Goal: Task Accomplishment & Management: Use online tool/utility

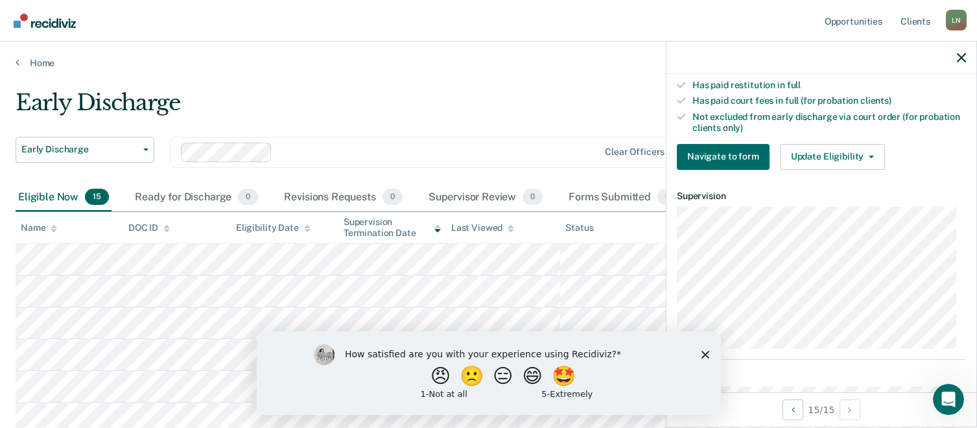
scroll to position [389, 0]
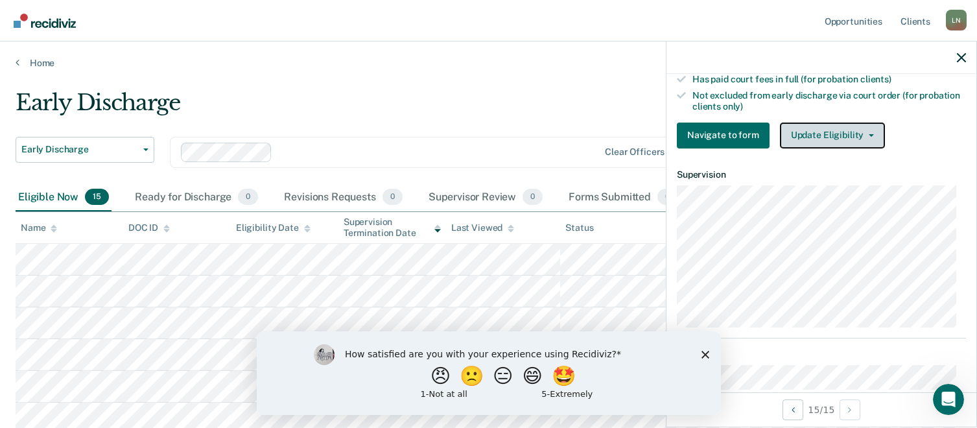
click at [841, 138] on button "Update Eligibility" at bounding box center [832, 136] width 105 height 26
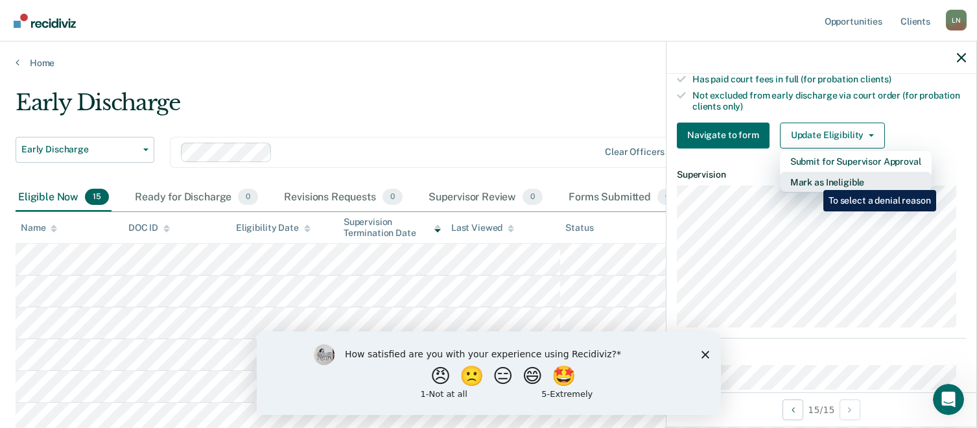
click at [814, 180] on button "Mark as Ineligible" at bounding box center [856, 182] width 152 height 21
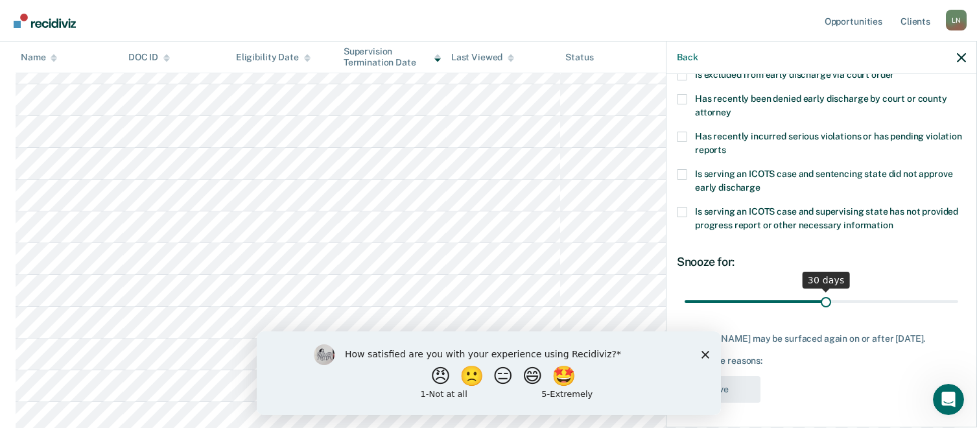
scroll to position [292, 0]
click at [703, 354] on icon "Close survey" at bounding box center [705, 354] width 8 height 8
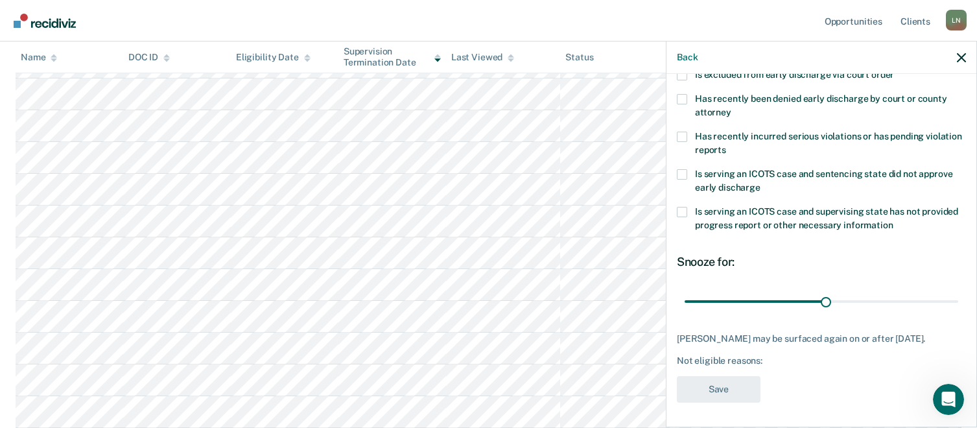
click at [781, 363] on div "Not eligible reasons:" at bounding box center [821, 360] width 289 height 11
click at [770, 361] on div "Not eligible reasons:" at bounding box center [821, 360] width 289 height 11
click at [762, 359] on div "Not eligible reasons:" at bounding box center [821, 360] width 289 height 11
click at [786, 358] on div "Not eligible reasons:" at bounding box center [821, 360] width 289 height 11
click at [764, 359] on div "Not eligible reasons:" at bounding box center [821, 360] width 289 height 11
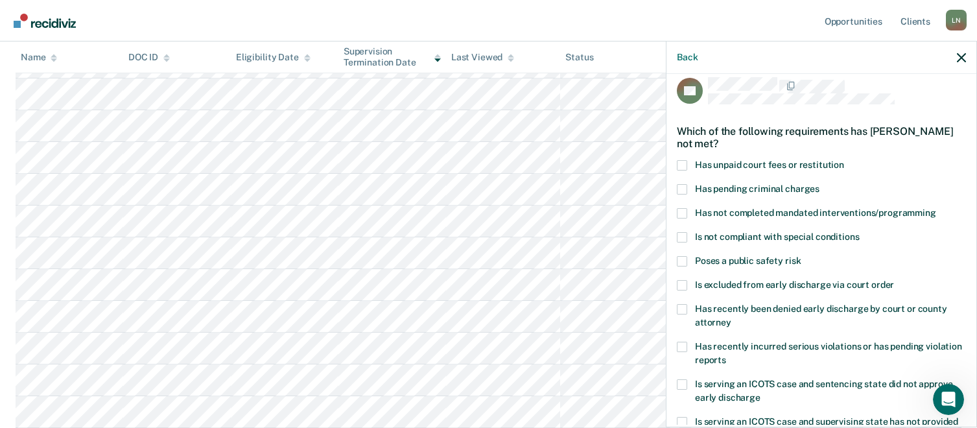
scroll to position [0, 0]
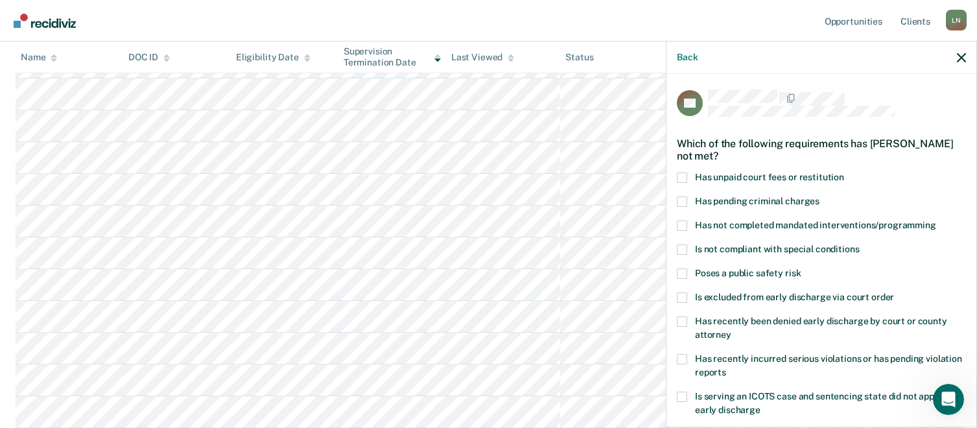
click at [683, 175] on span at bounding box center [682, 177] width 10 height 10
click at [844, 172] on input "Has unpaid court fees or restitution" at bounding box center [844, 172] width 0 height 0
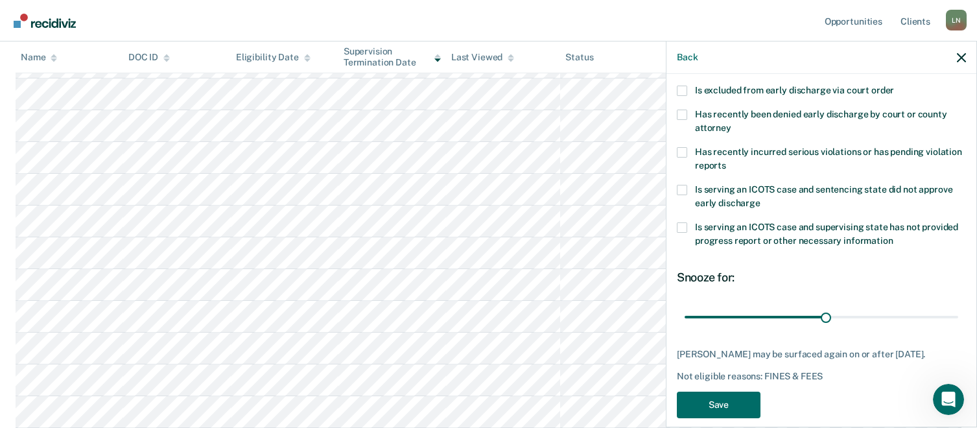
scroll to position [222, 0]
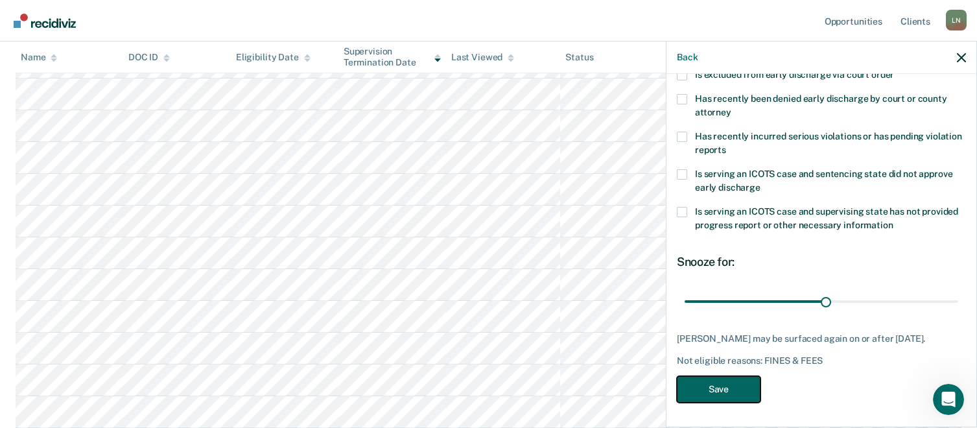
click at [709, 396] on button "Save" at bounding box center [719, 389] width 84 height 27
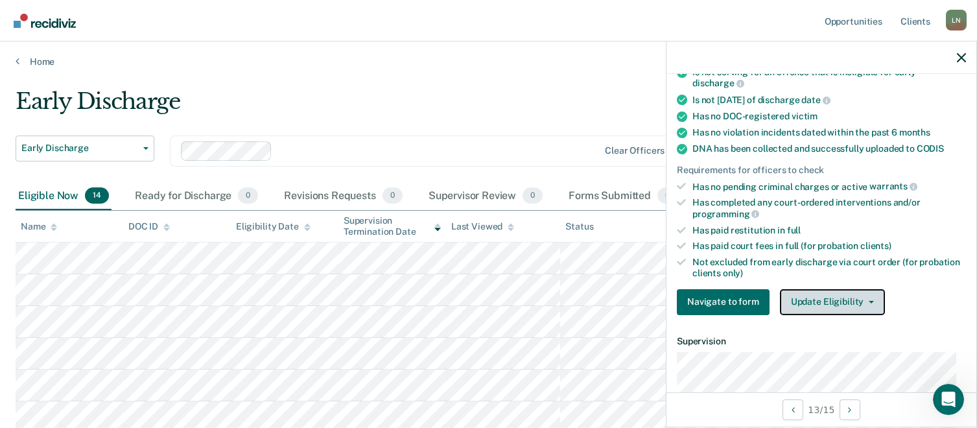
click at [838, 301] on button "Update Eligibility" at bounding box center [832, 302] width 105 height 26
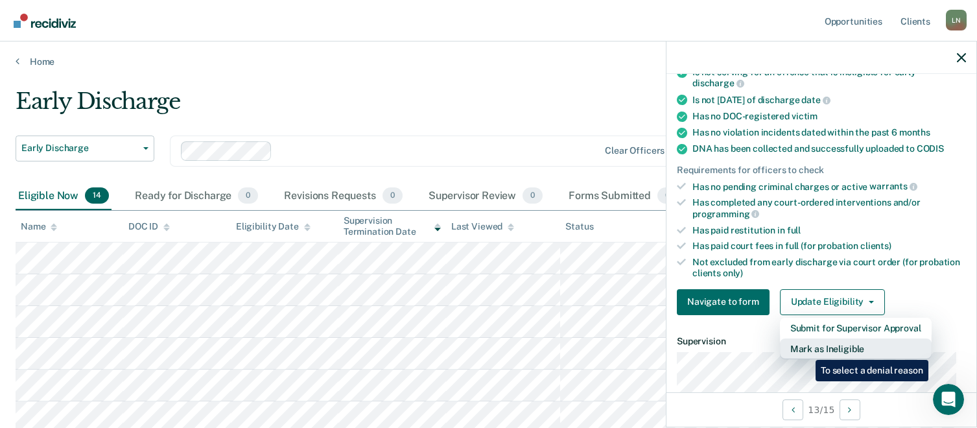
click at [806, 350] on button "Mark as Ineligible" at bounding box center [856, 349] width 152 height 21
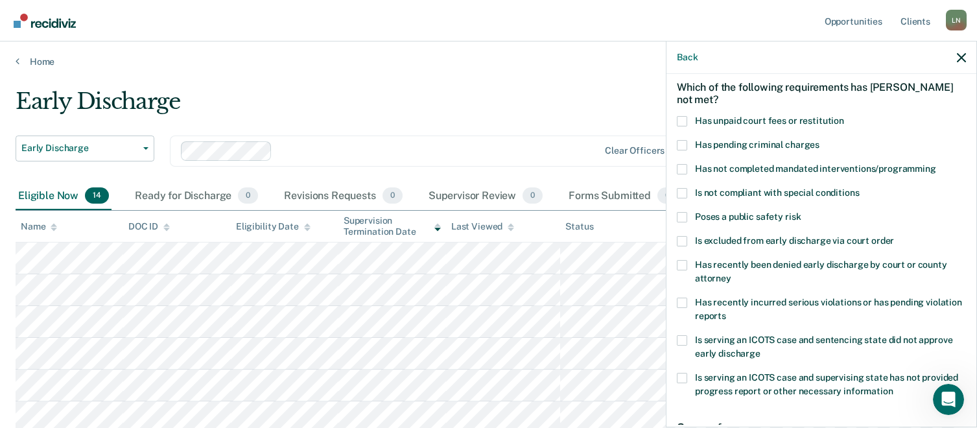
scroll to position [28, 0]
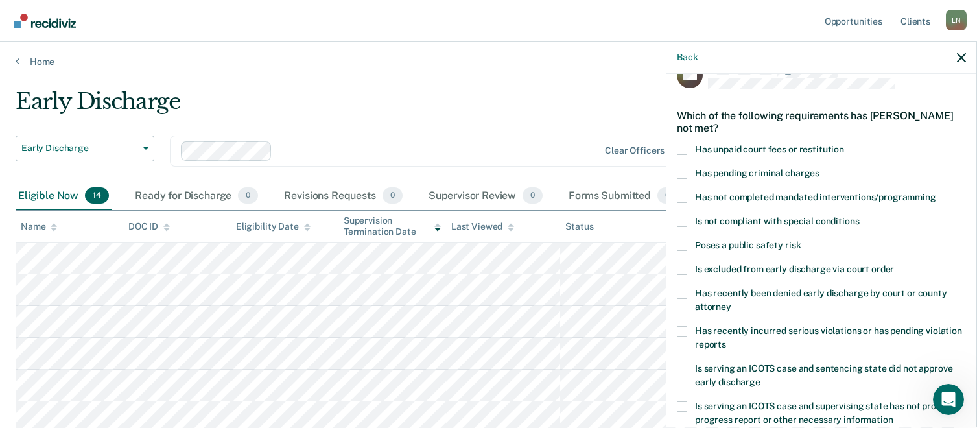
click at [676, 150] on div "RW Which of the following requirements has [PERSON_NAME] not met? Has unpaid co…" at bounding box center [822, 249] width 310 height 351
click at [682, 147] on span at bounding box center [682, 150] width 10 height 10
click at [844, 145] on input "Has unpaid court fees or restitution" at bounding box center [844, 145] width 0 height 0
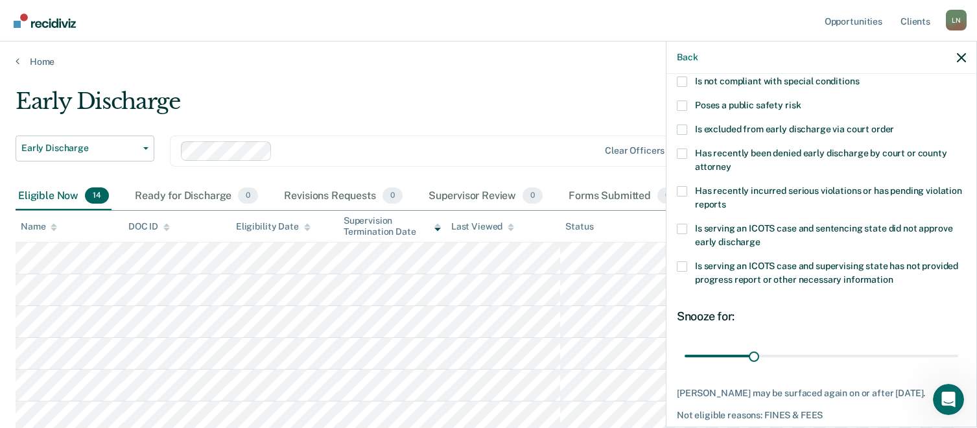
scroll to position [222, 0]
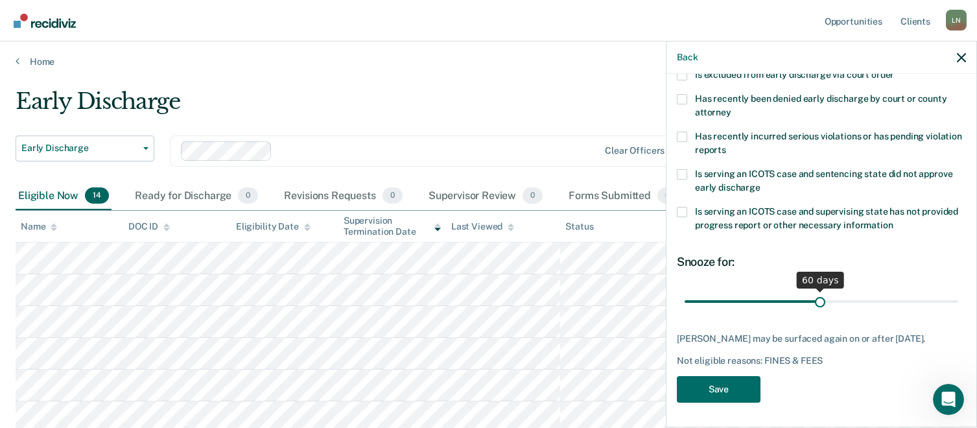
drag, startPoint x: 751, startPoint y: 298, endPoint x: 816, endPoint y: 304, distance: 65.8
type input "60"
click at [816, 304] on input "range" at bounding box center [822, 301] width 274 height 23
click at [729, 396] on button "Save" at bounding box center [719, 389] width 84 height 27
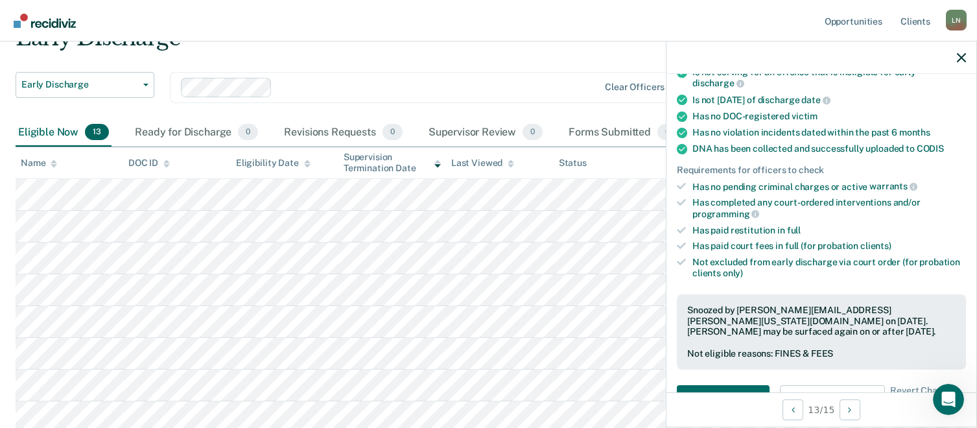
scroll to position [66, 0]
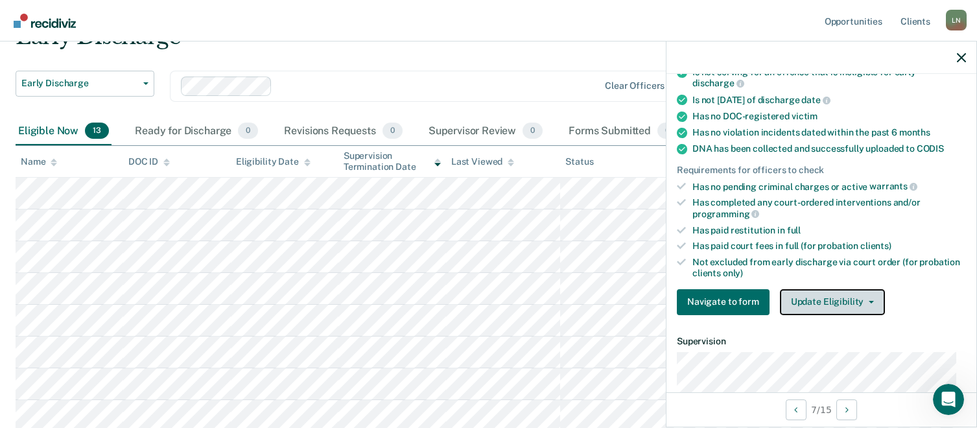
click at [819, 295] on button "Update Eligibility" at bounding box center [832, 302] width 105 height 26
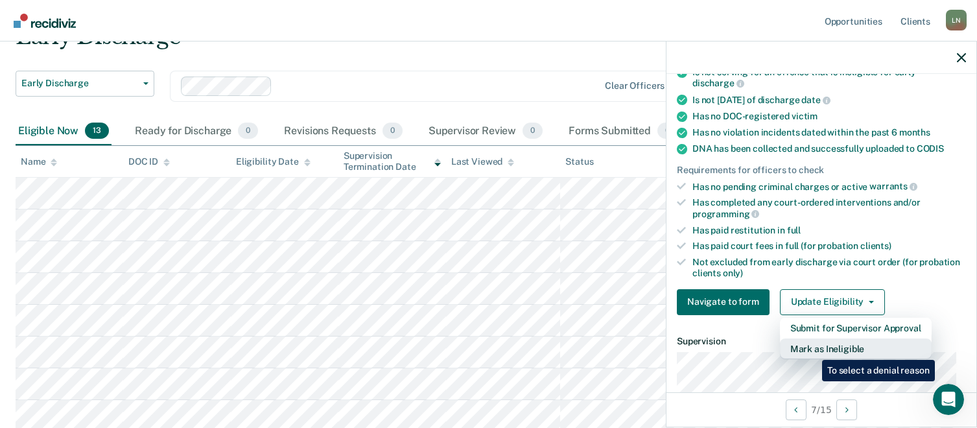
click at [813, 350] on button "Mark as Ineligible" at bounding box center [856, 349] width 152 height 21
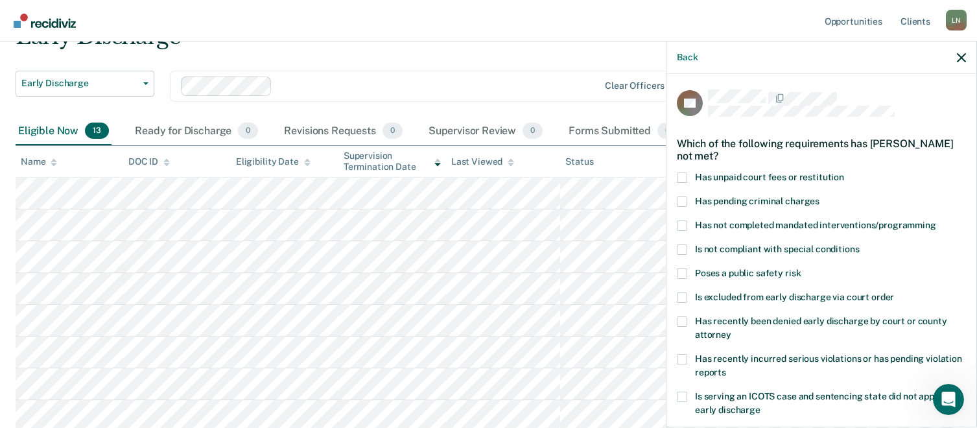
scroll to position [65, 0]
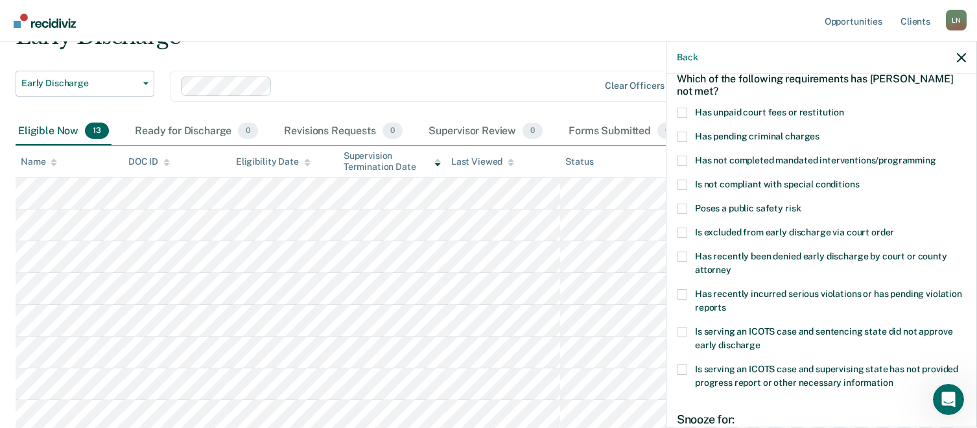
click at [683, 181] on span at bounding box center [682, 185] width 10 height 10
click at [859, 180] on input "Is not compliant with special conditions" at bounding box center [859, 180] width 0 height 0
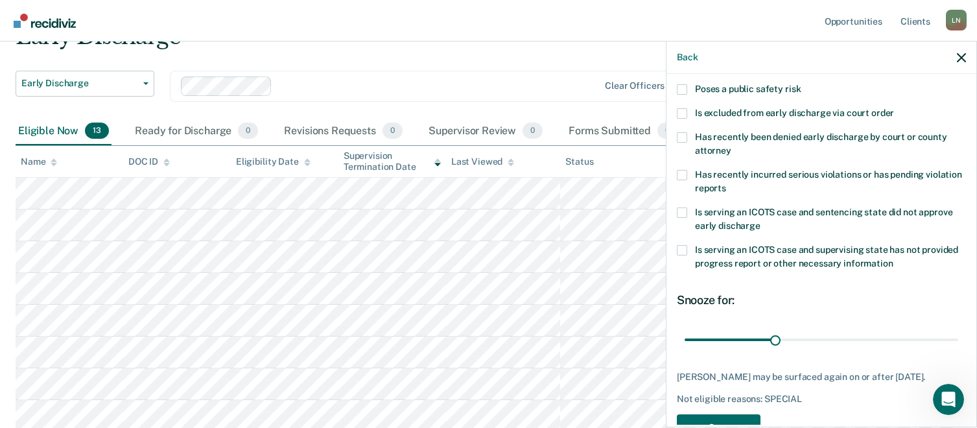
scroll to position [222, 0]
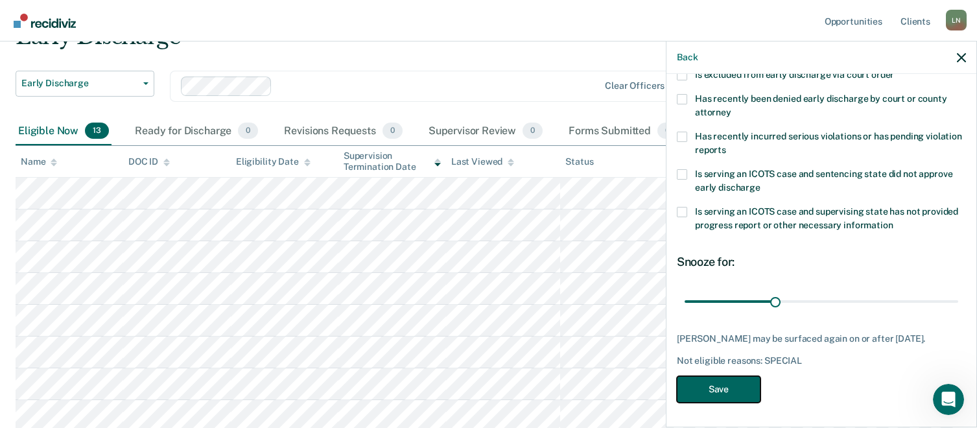
click at [717, 379] on button "Save" at bounding box center [719, 389] width 84 height 27
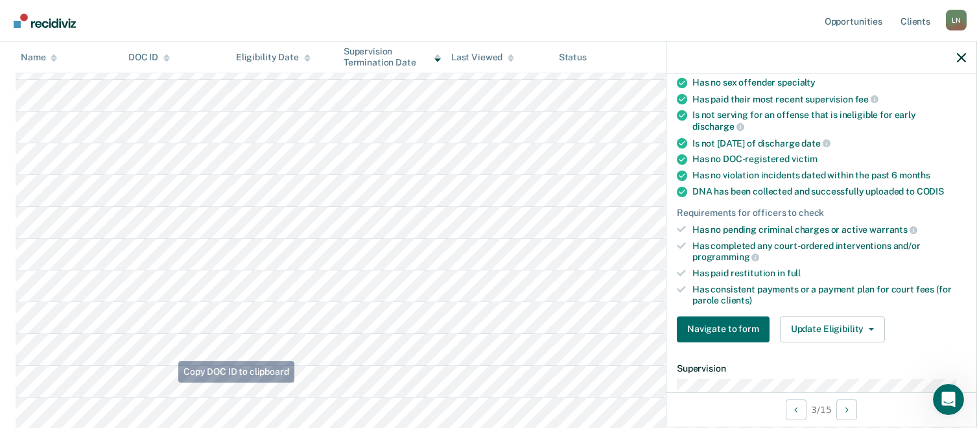
scroll to position [265, 0]
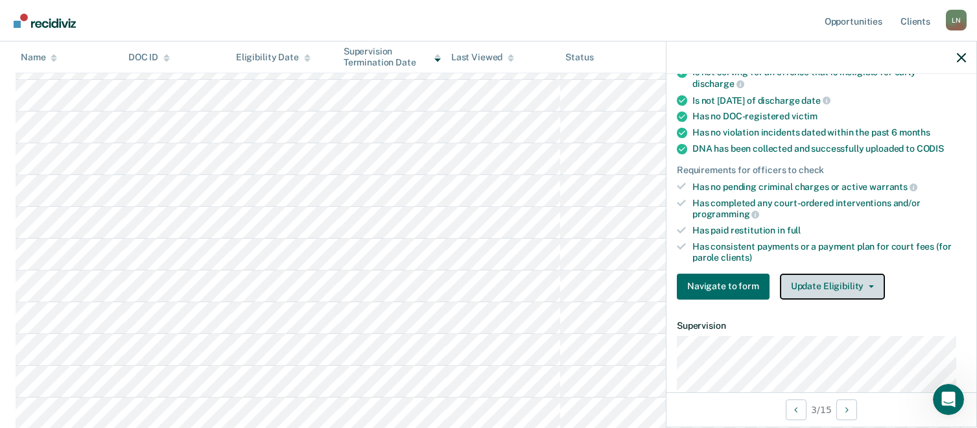
click at [828, 281] on button "Update Eligibility" at bounding box center [832, 287] width 105 height 26
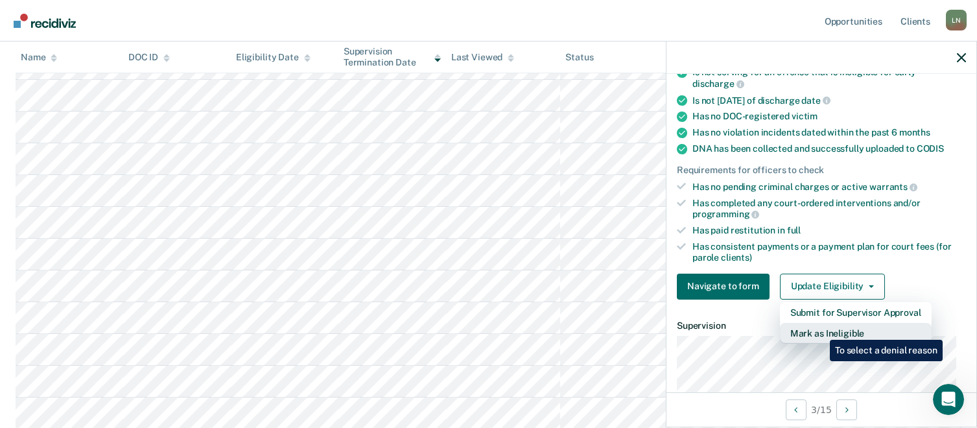
click at [820, 330] on button "Mark as Ineligible" at bounding box center [856, 333] width 152 height 21
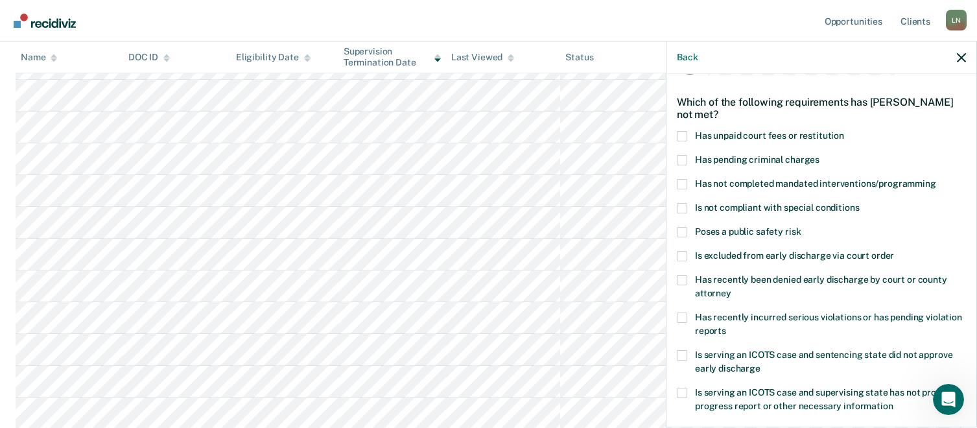
scroll to position [28, 0]
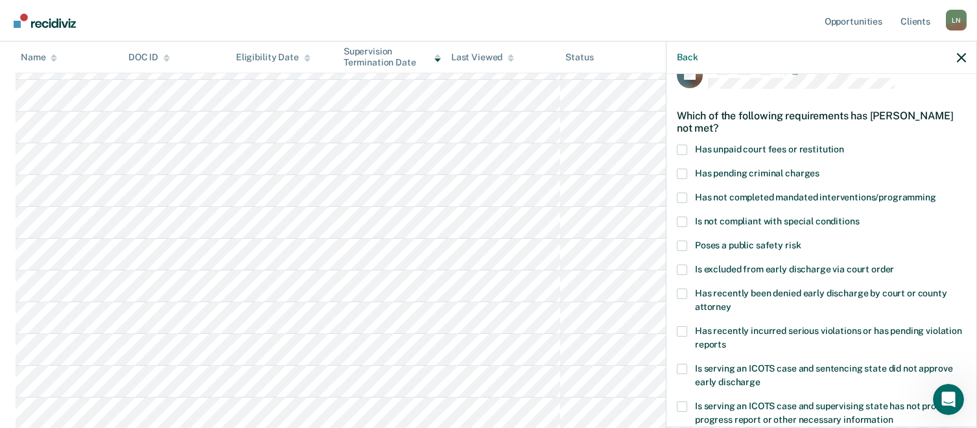
click at [682, 174] on span at bounding box center [682, 174] width 10 height 10
click at [820, 169] on input "Has pending criminal charges" at bounding box center [820, 169] width 0 height 0
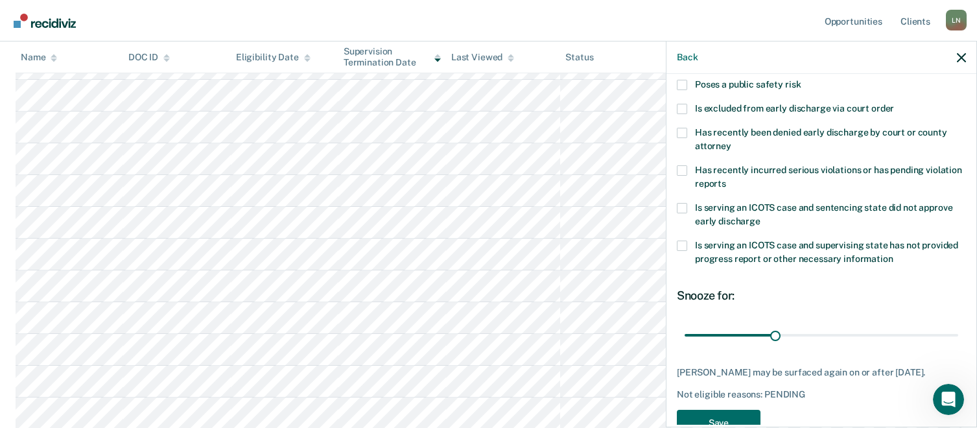
scroll to position [222, 0]
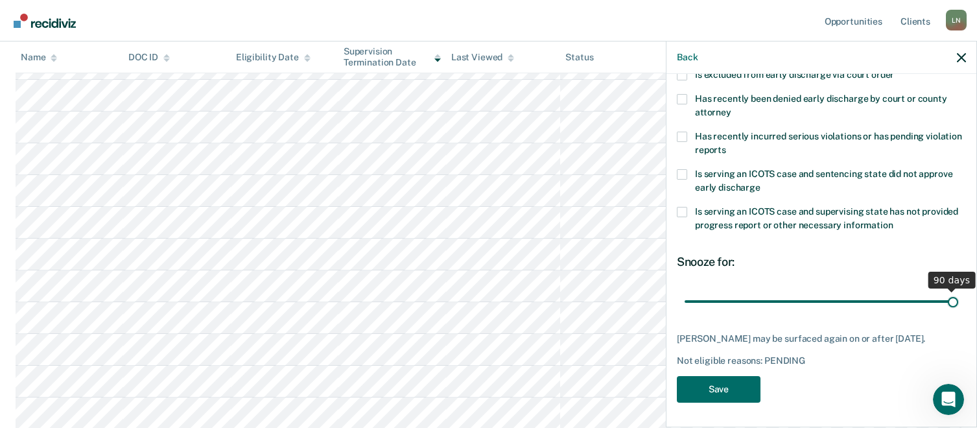
drag, startPoint x: 770, startPoint y: 302, endPoint x: 942, endPoint y: 301, distance: 171.8
type input "90"
click at [942, 301] on input "range" at bounding box center [822, 301] width 274 height 23
click at [722, 398] on button "Save" at bounding box center [719, 389] width 84 height 27
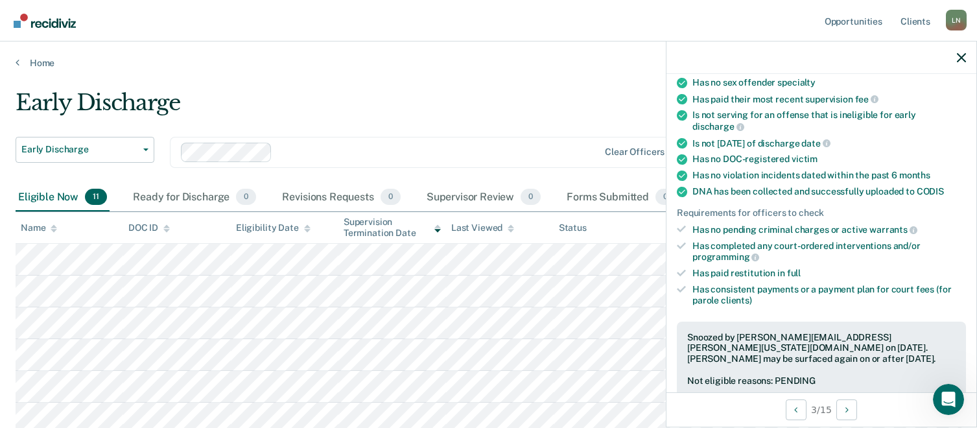
scroll to position [179, 0]
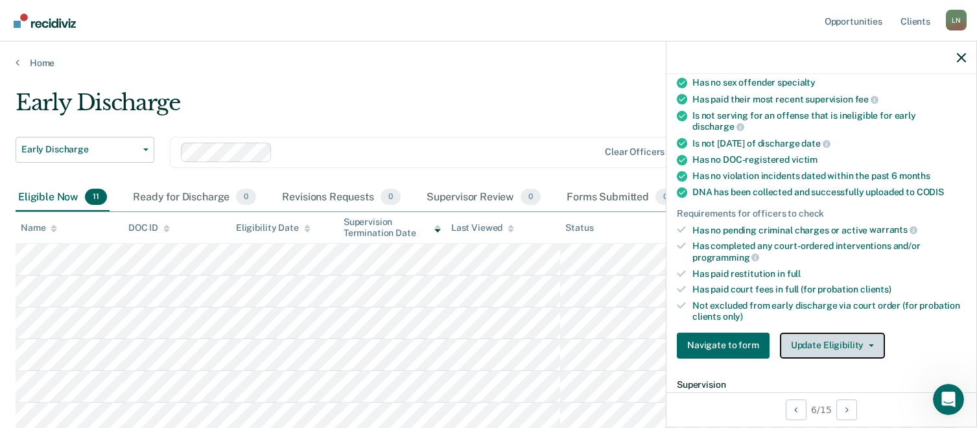
click at [869, 344] on icon "button" at bounding box center [871, 345] width 5 height 3
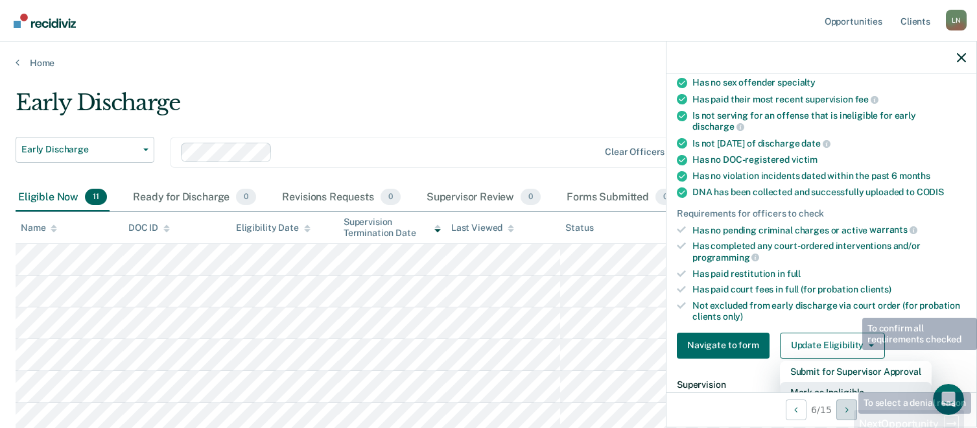
scroll to position [188, 0]
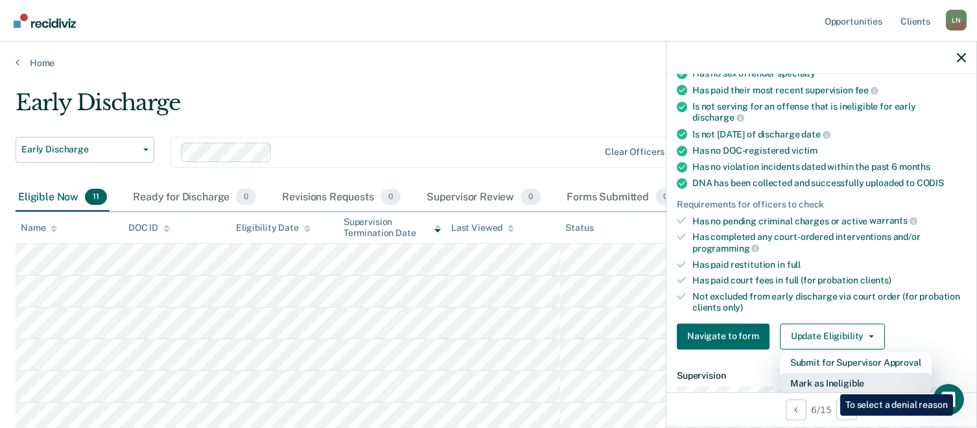
click at [831, 385] on button "Mark as Ineligible" at bounding box center [856, 383] width 152 height 21
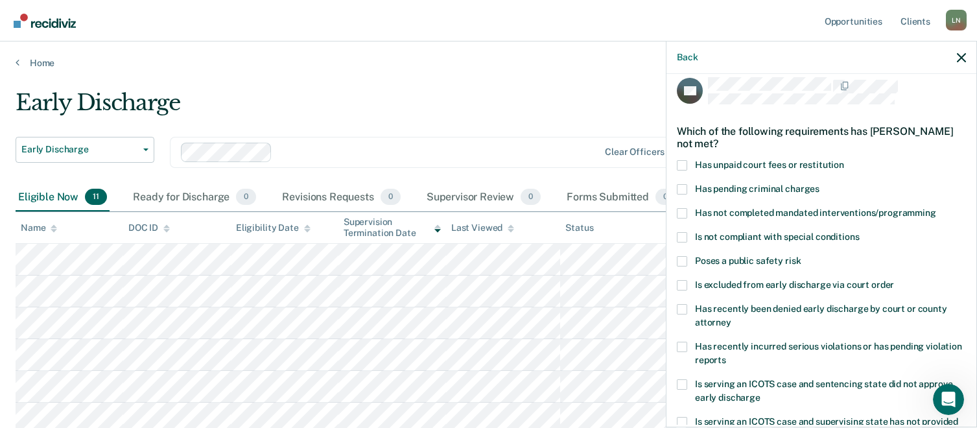
scroll to position [0, 0]
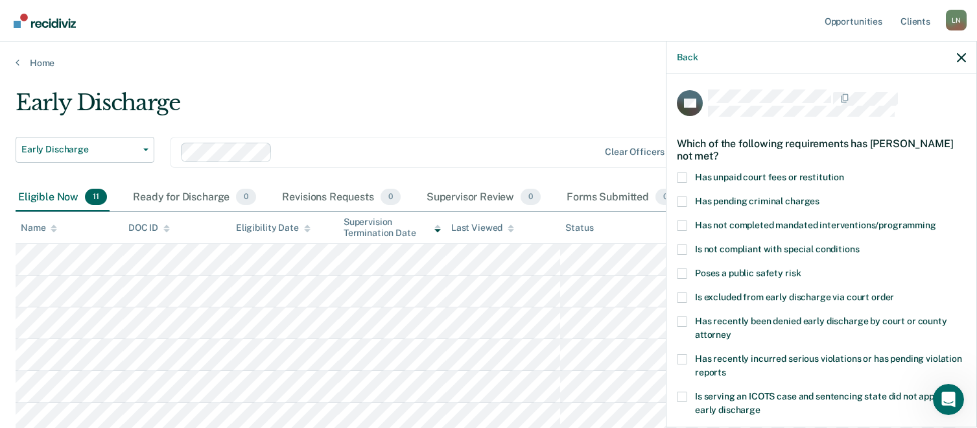
click at [683, 176] on span at bounding box center [682, 177] width 10 height 10
click at [844, 172] on input "Has unpaid court fees or restitution" at bounding box center [844, 172] width 0 height 0
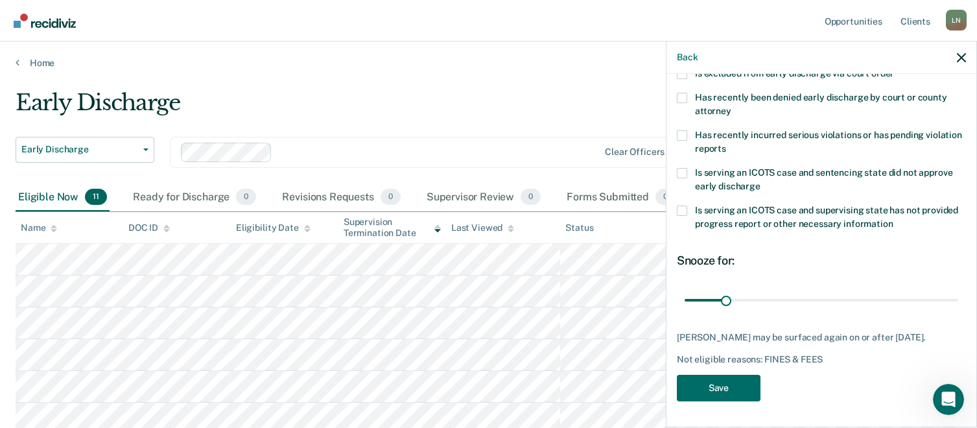
scroll to position [233, 0]
drag, startPoint x: 723, startPoint y: 290, endPoint x: 761, endPoint y: 291, distance: 37.6
type input "60"
click at [761, 291] on input "range" at bounding box center [822, 300] width 274 height 23
click at [727, 388] on button "Save" at bounding box center [719, 388] width 84 height 27
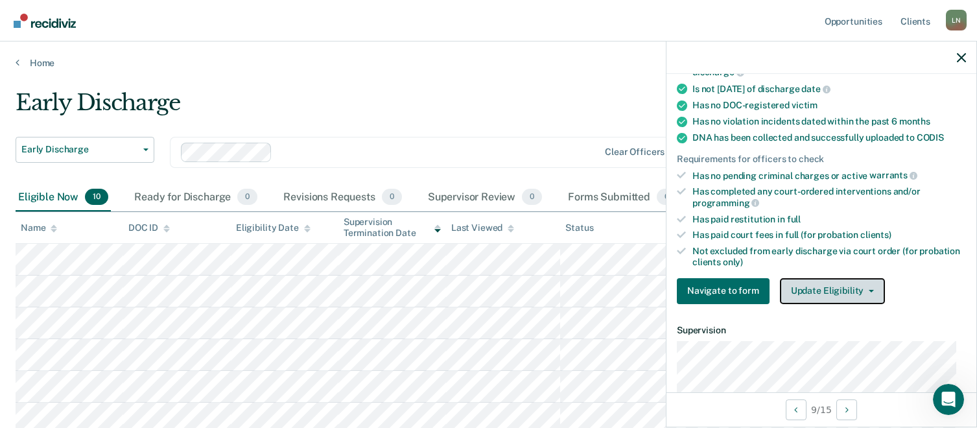
click at [864, 291] on span "button" at bounding box center [869, 291] width 10 height 3
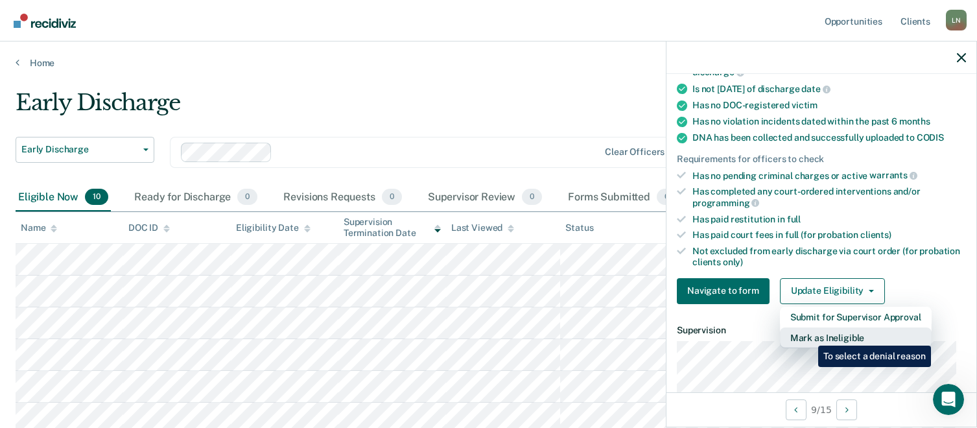
click at [809, 336] on button "Mark as Ineligible" at bounding box center [856, 337] width 152 height 21
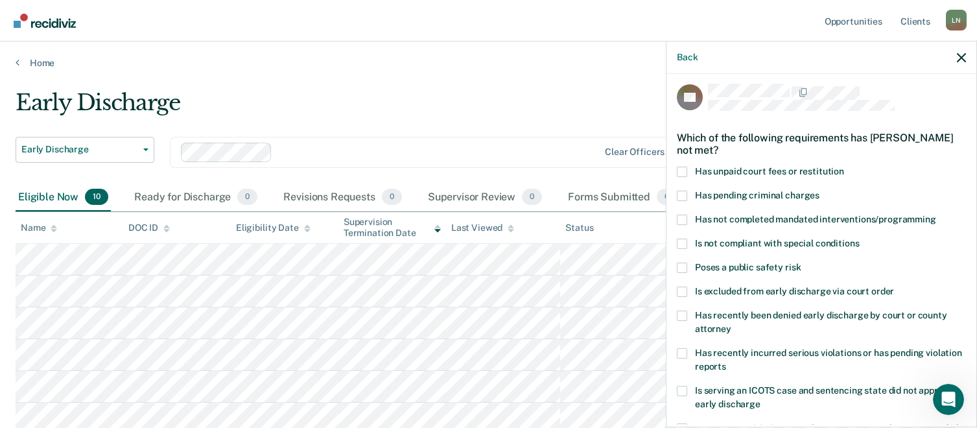
scroll to position [0, 0]
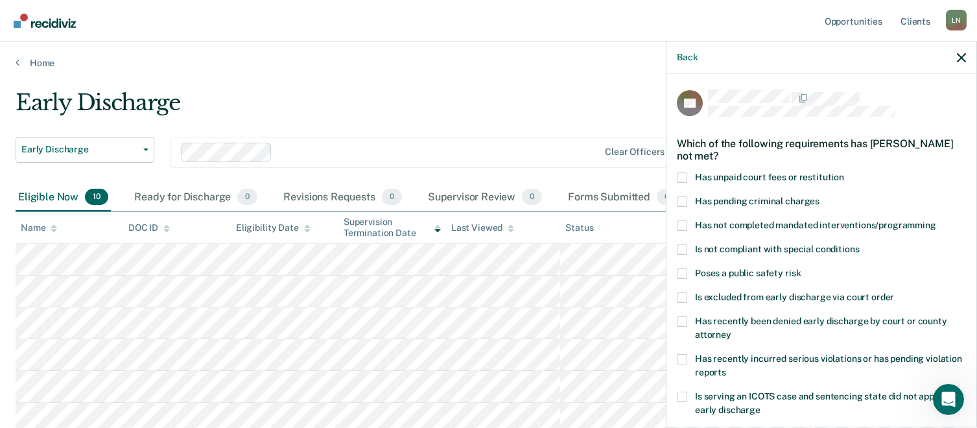
click at [680, 176] on span at bounding box center [682, 177] width 10 height 10
click at [844, 172] on input "Has unpaid court fees or restitution" at bounding box center [844, 172] width 0 height 0
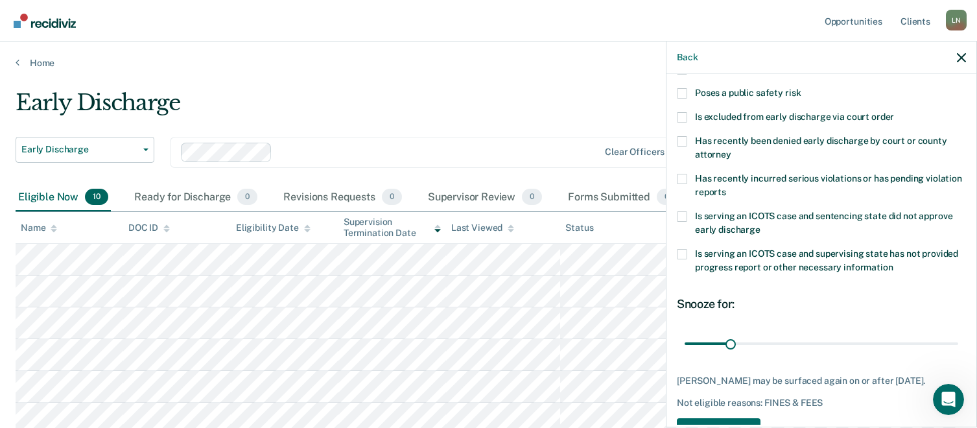
scroll to position [233, 0]
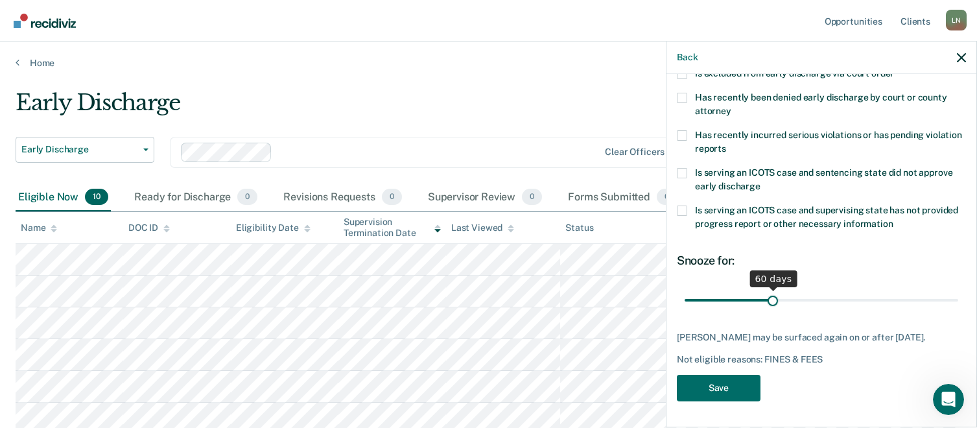
drag, startPoint x: 733, startPoint y: 289, endPoint x: 770, endPoint y: 290, distance: 37.6
type input "60"
click at [770, 290] on input "range" at bounding box center [822, 300] width 274 height 23
click at [717, 391] on button "Save" at bounding box center [719, 388] width 84 height 27
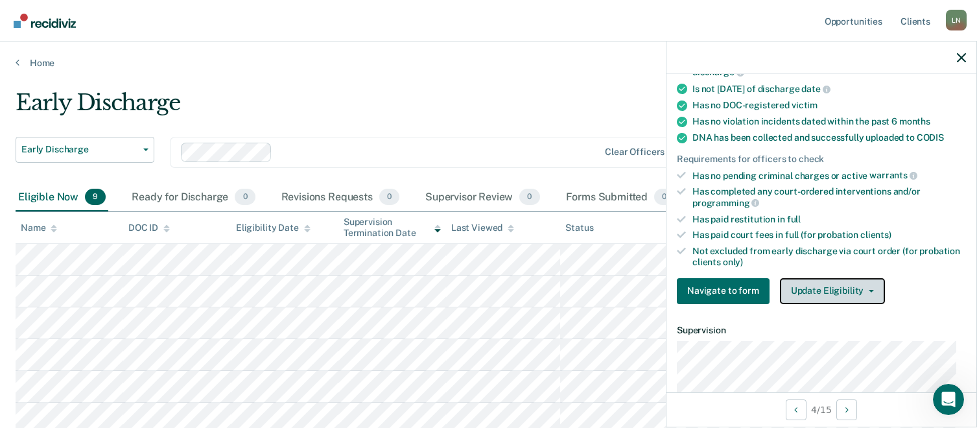
click at [838, 288] on button "Update Eligibility" at bounding box center [832, 291] width 105 height 26
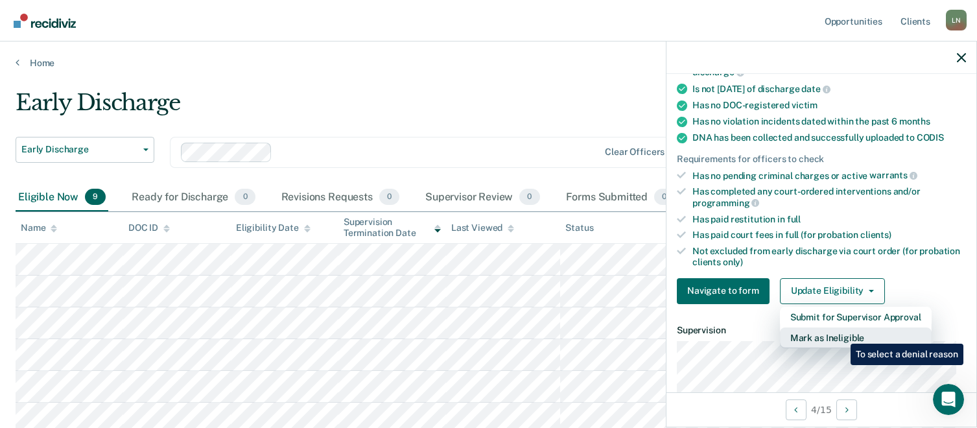
click at [841, 334] on button "Mark as Ineligible" at bounding box center [856, 337] width 152 height 21
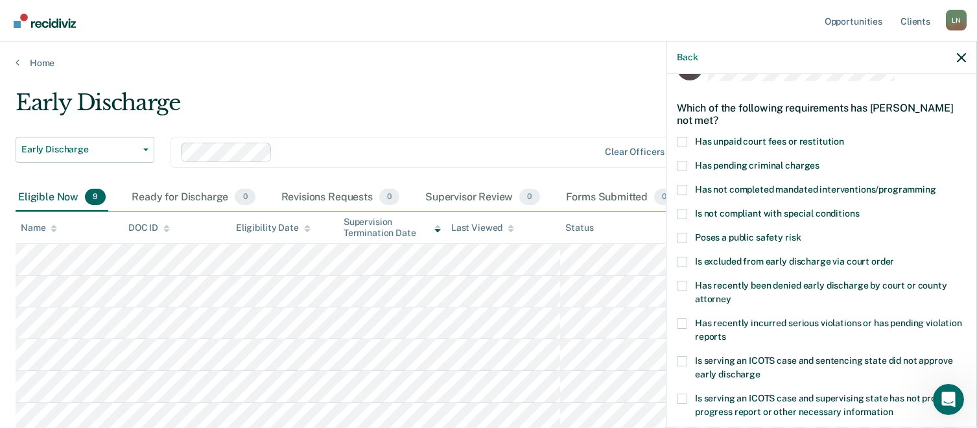
scroll to position [0, 0]
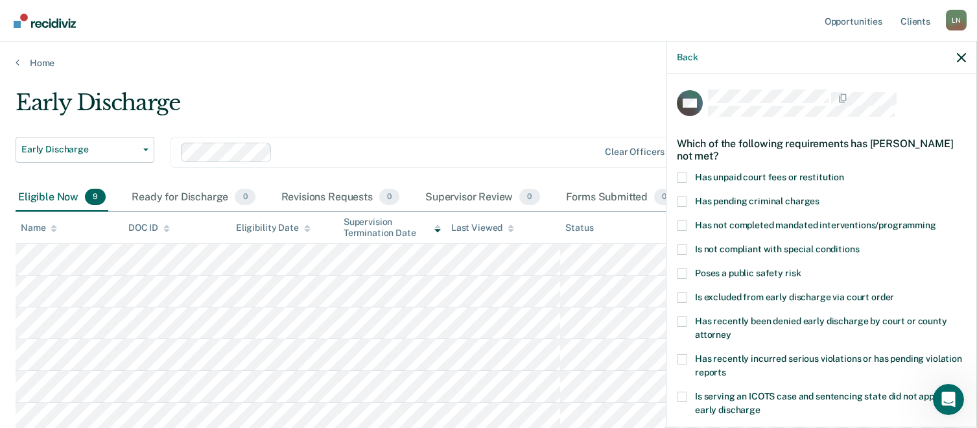
click at [685, 176] on span at bounding box center [682, 177] width 10 height 10
click at [844, 172] on input "Has unpaid court fees or restitution" at bounding box center [844, 172] width 0 height 0
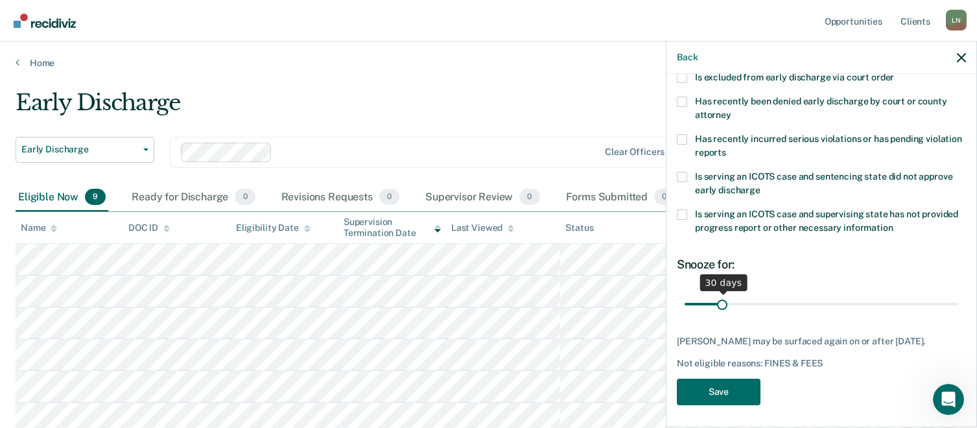
scroll to position [233, 0]
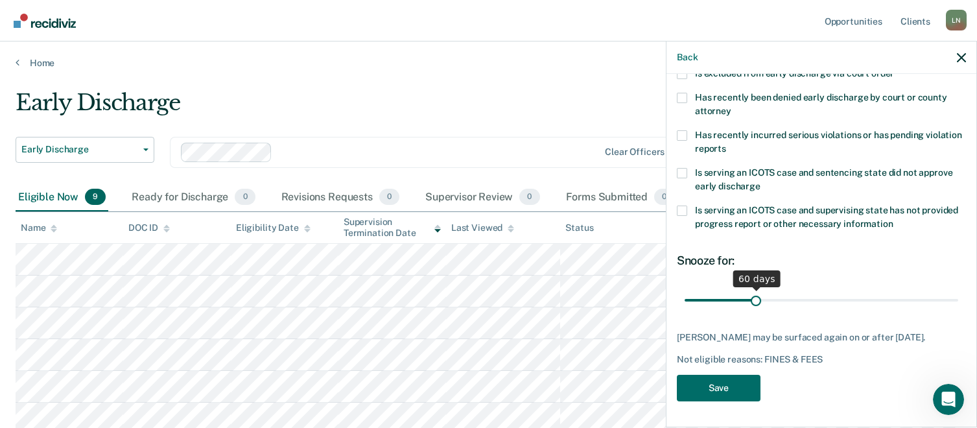
drag, startPoint x: 720, startPoint y: 288, endPoint x: 754, endPoint y: 290, distance: 33.8
type input "60"
click at [754, 290] on input "range" at bounding box center [822, 300] width 274 height 23
click at [717, 388] on button "Save" at bounding box center [719, 388] width 84 height 27
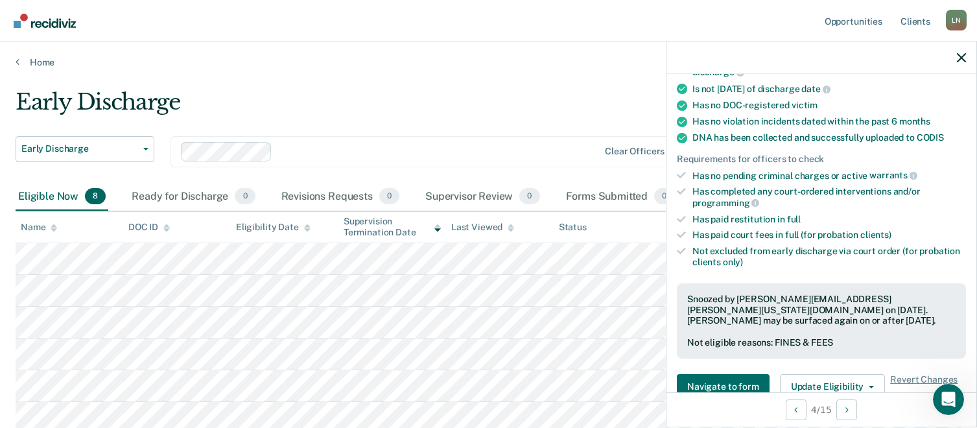
scroll to position [0, 0]
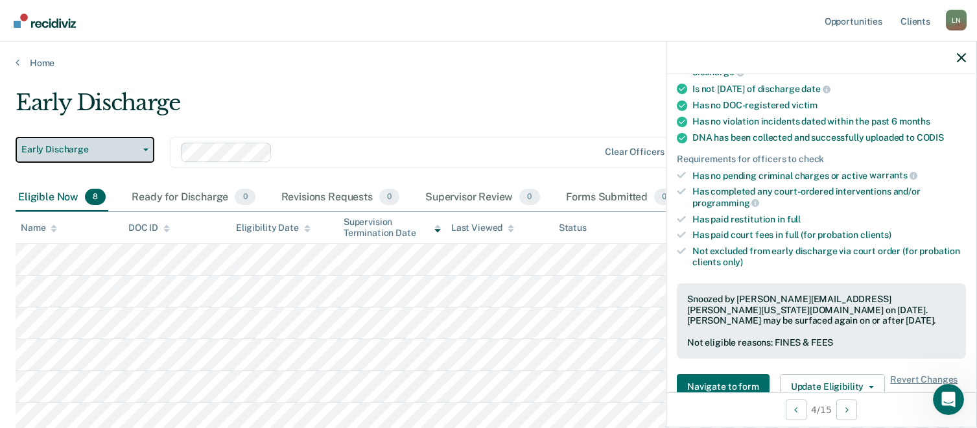
click at [143, 145] on button "Early Discharge" at bounding box center [85, 150] width 139 height 26
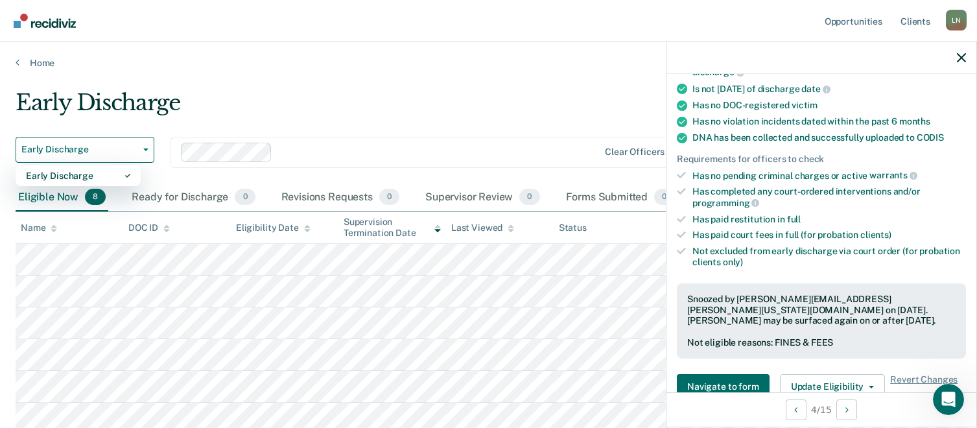
click at [252, 101] on div "Early Discharge" at bounding box center [382, 107] width 733 height 37
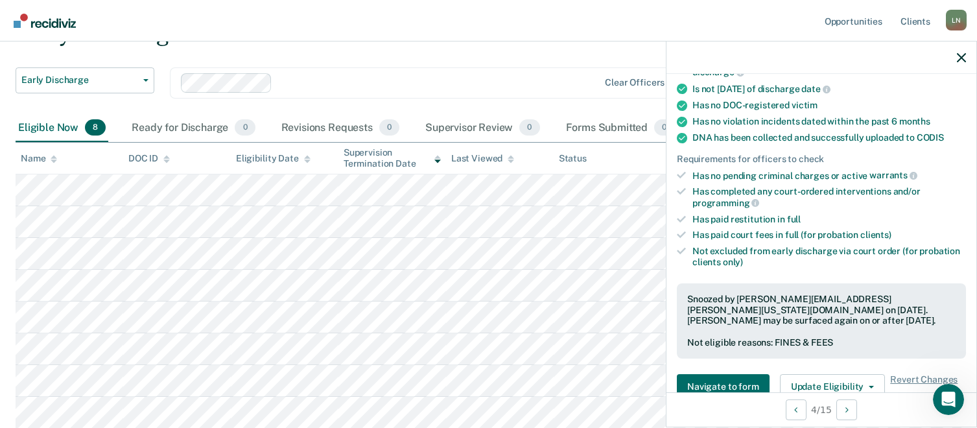
scroll to position [70, 0]
